Goal: Transaction & Acquisition: Register for event/course

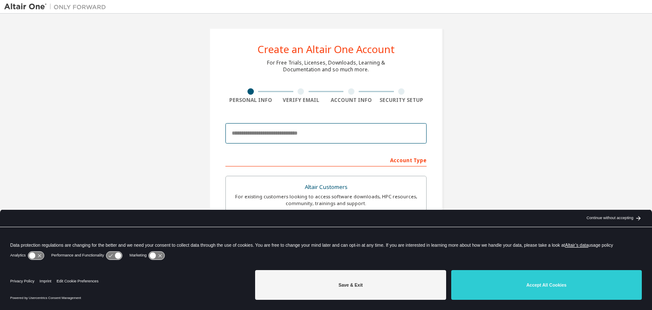
click at [357, 135] on input "email" at bounding box center [325, 133] width 201 height 20
type input "**********"
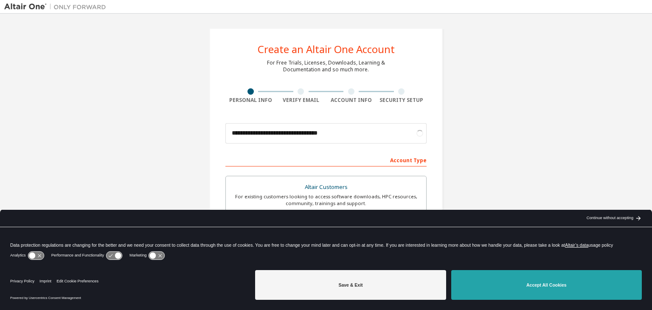
click at [479, 288] on button "Accept All Cookies" at bounding box center [546, 285] width 191 height 30
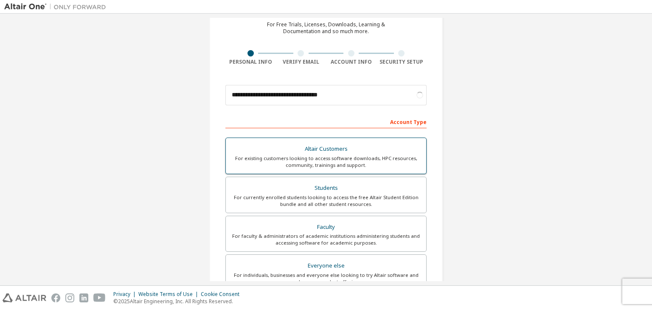
scroll to position [37, 0]
click at [387, 202] on div "For currently enrolled students looking to access the free Altair Student Editi…" at bounding box center [326, 202] width 190 height 14
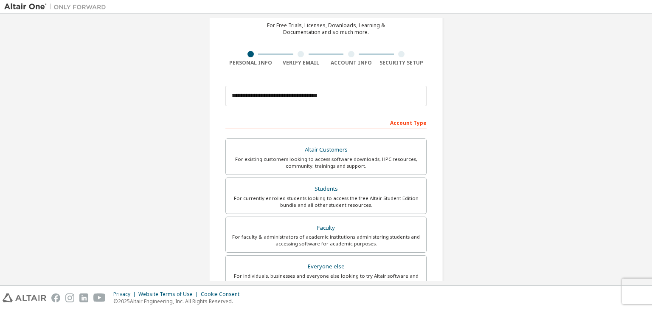
scroll to position [185, 0]
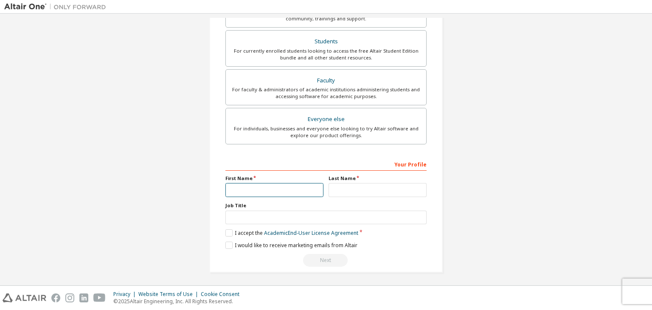
click at [300, 187] on input "text" at bounding box center [274, 190] width 98 height 14
type input "******"
click at [344, 187] on input "text" at bounding box center [377, 190] width 98 height 14
type input "**********"
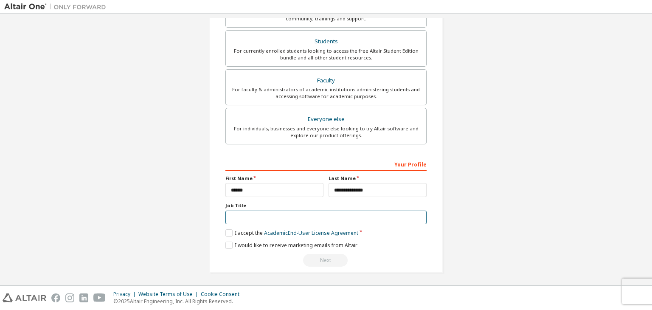
click at [379, 214] on input "text" at bounding box center [325, 218] width 201 height 14
click at [244, 229] on label "I accept the Academic End-User License Agreement" at bounding box center [291, 232] width 133 height 7
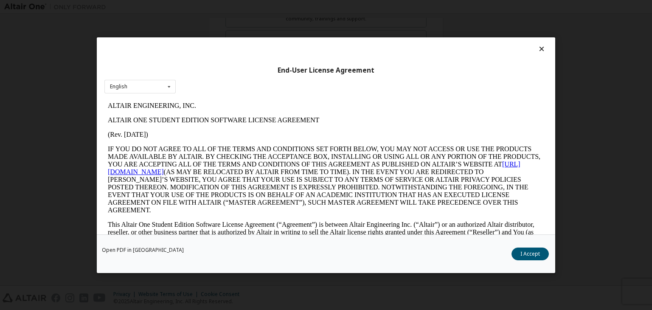
scroll to position [0, 0]
click at [169, 84] on icon at bounding box center [169, 86] width 11 height 13
click at [532, 252] on button "I Accept" at bounding box center [529, 253] width 37 height 13
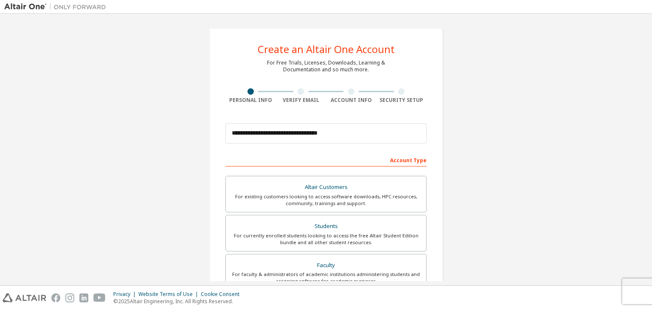
scroll to position [185, 0]
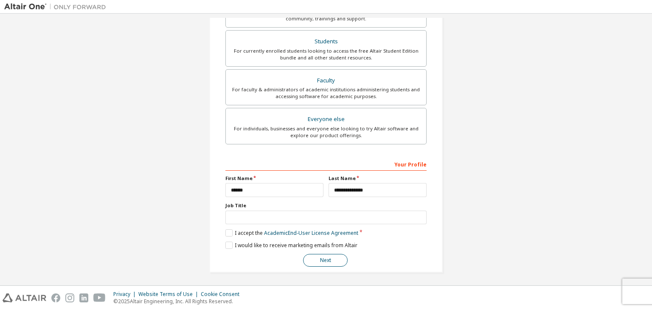
click at [334, 254] on button "Next" at bounding box center [325, 260] width 45 height 13
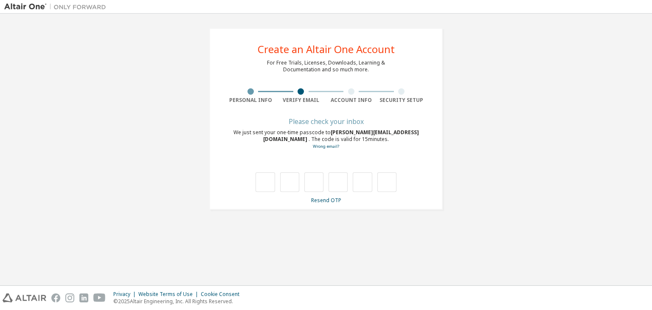
type input "*"
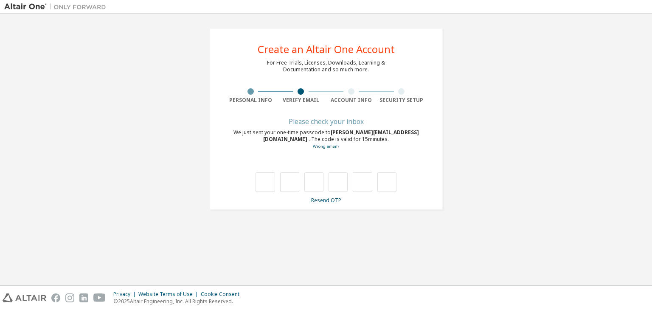
type input "*"
